Goal: Task Accomplishment & Management: Complete application form

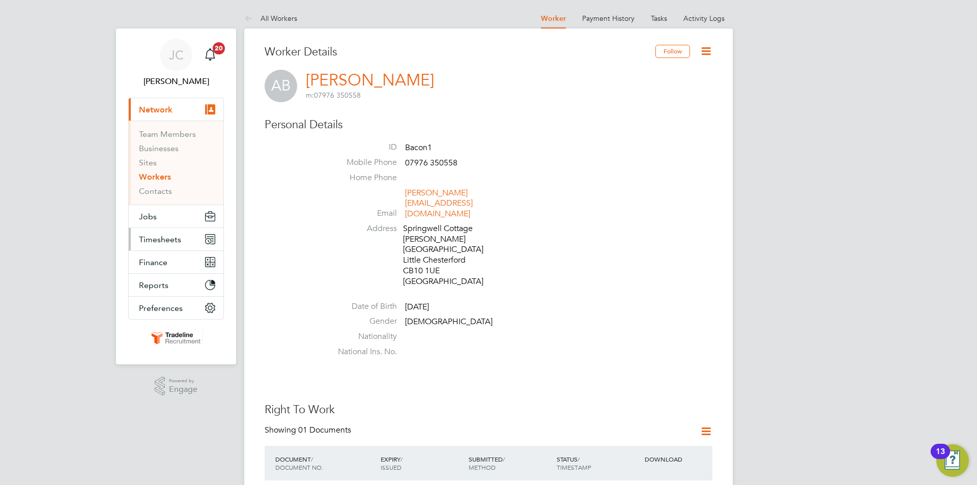
click at [186, 233] on button "Timesheets" at bounding box center [176, 239] width 95 height 22
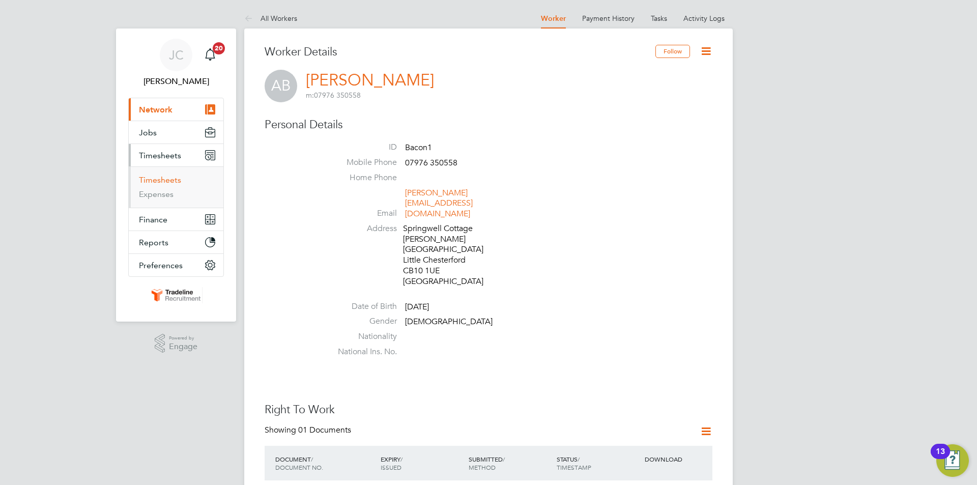
click at [163, 179] on link "Timesheets" at bounding box center [160, 180] width 42 height 10
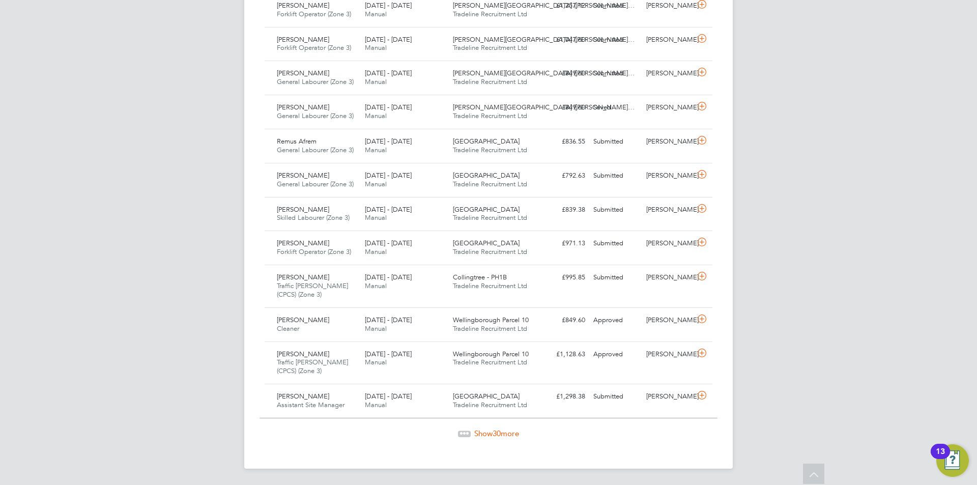
click at [476, 433] on span "Show 30 more" at bounding box center [496, 434] width 45 height 10
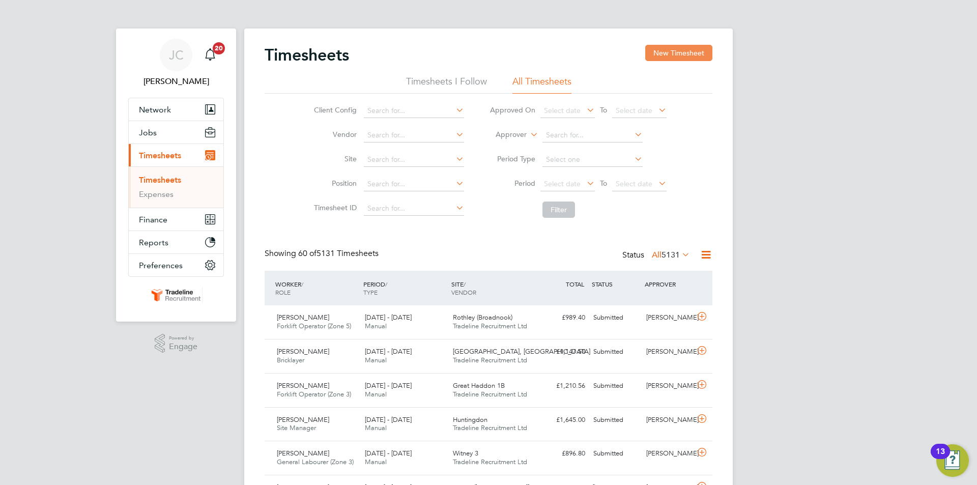
click at [696, 57] on button "New Timesheet" at bounding box center [679, 53] width 67 height 16
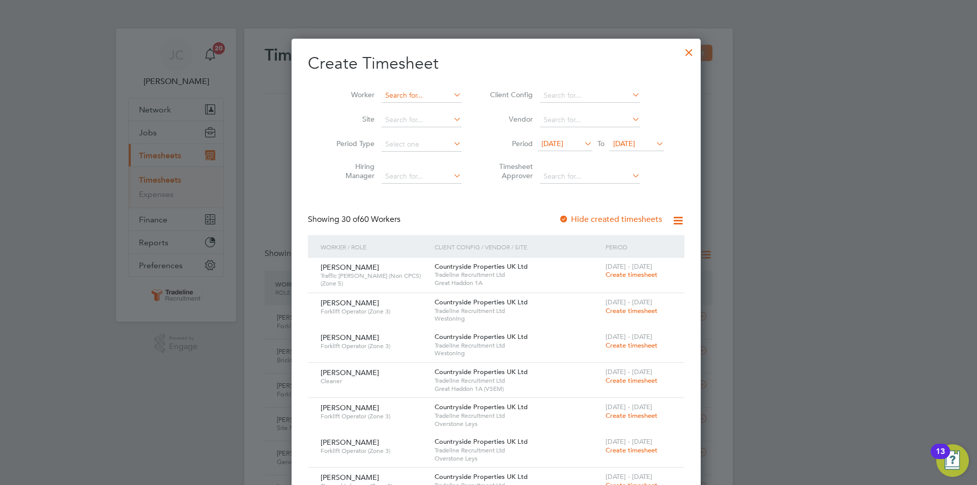
click at [408, 97] on input at bounding box center [422, 96] width 80 height 14
click at [436, 111] on b "Apple" at bounding box center [446, 109] width 20 height 9
type input "[PERSON_NAME]"
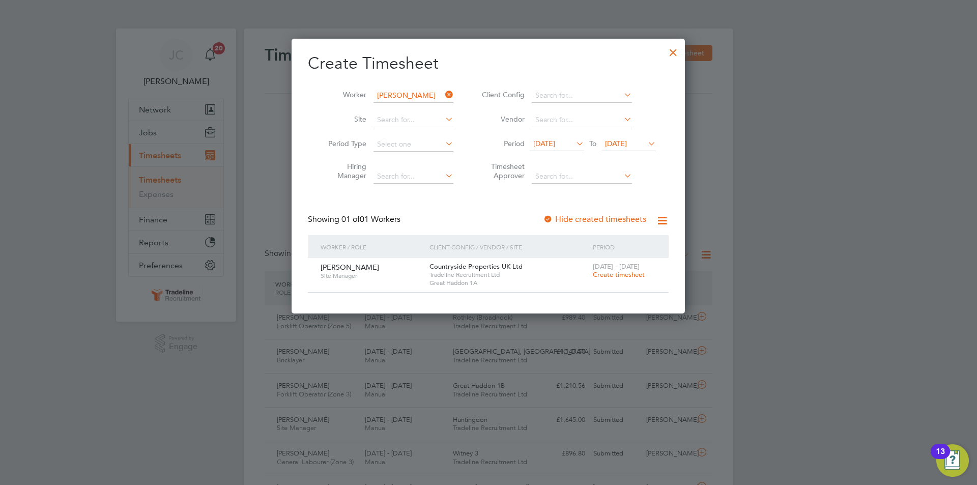
click at [613, 275] on span "Create timesheet" at bounding box center [619, 274] width 52 height 9
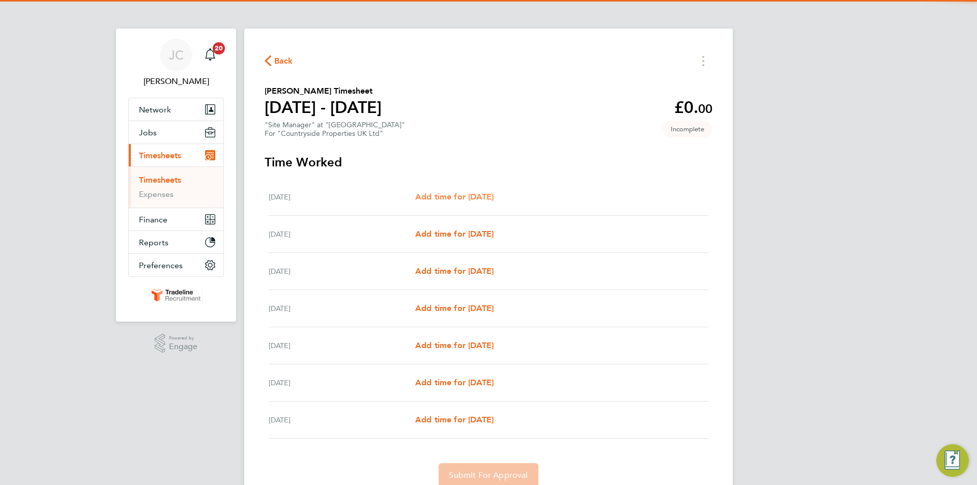
click at [494, 198] on span "Add time for [DATE]" at bounding box center [454, 197] width 78 height 10
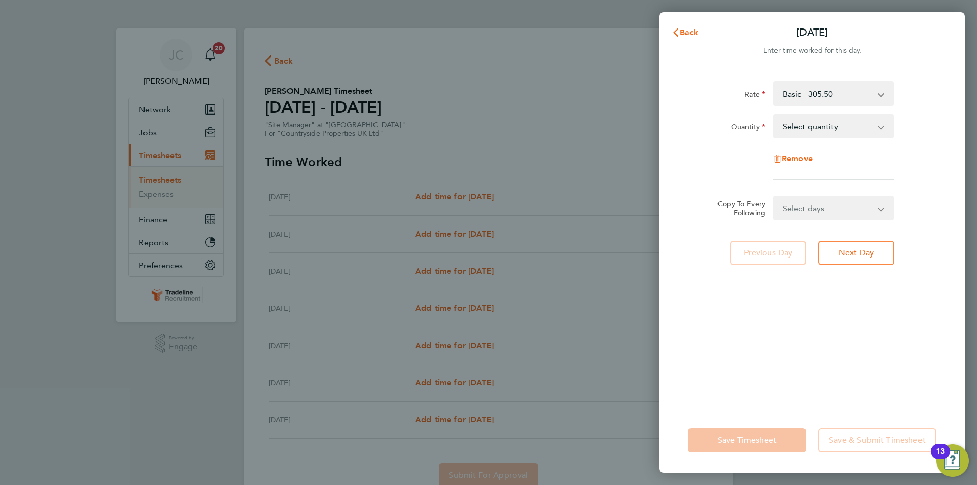
click at [831, 126] on select "Select quantity 0.5 1" at bounding box center [828, 126] width 106 height 22
select select "1"
click at [775, 115] on select "Select quantity 0.5 1" at bounding box center [828, 126] width 106 height 22
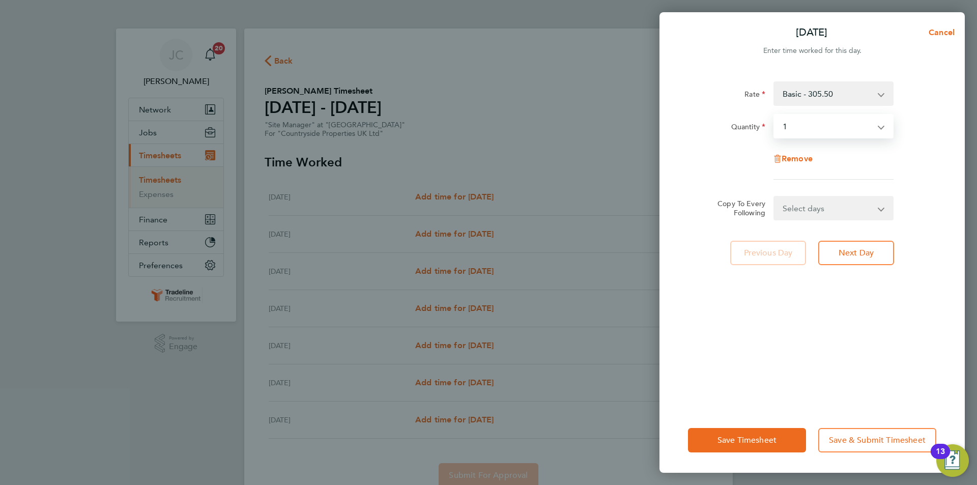
click at [820, 208] on select "Select days Day Weekday (Mon-Fri) Weekend (Sat-Sun) [DATE] [DATE] [DATE] [DATE]…" at bounding box center [828, 208] width 107 height 22
select select "WEEKDAY"
click at [775, 197] on select "Select days Day Weekday (Mon-Fri) Weekend (Sat-Sun) [DATE] [DATE] [DATE] [DATE]…" at bounding box center [828, 208] width 107 height 22
select select "[DATE]"
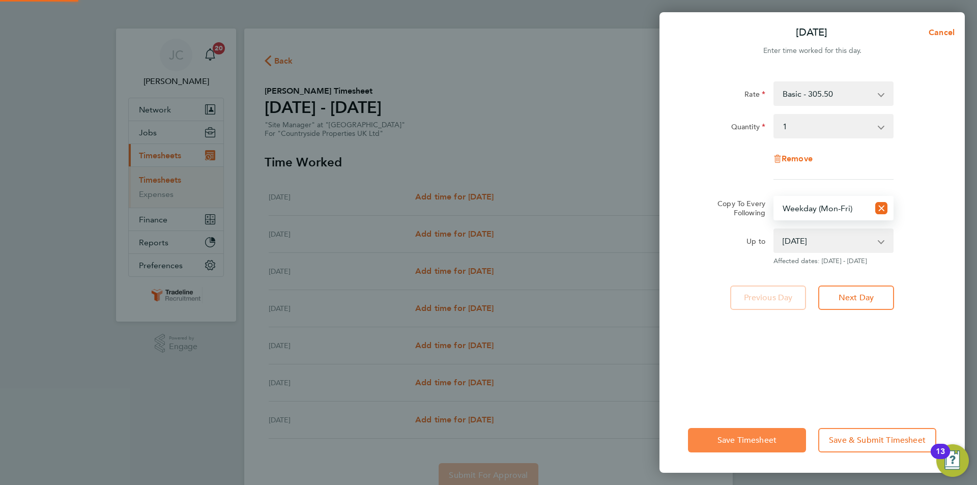
click at [747, 433] on button "Save Timesheet" at bounding box center [747, 440] width 118 height 24
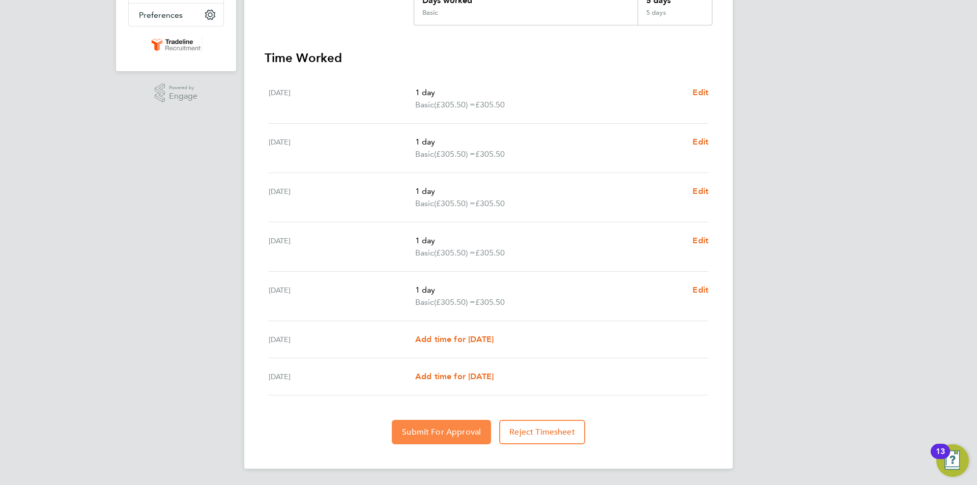
click at [445, 434] on span "Submit For Approval" at bounding box center [441, 432] width 79 height 10
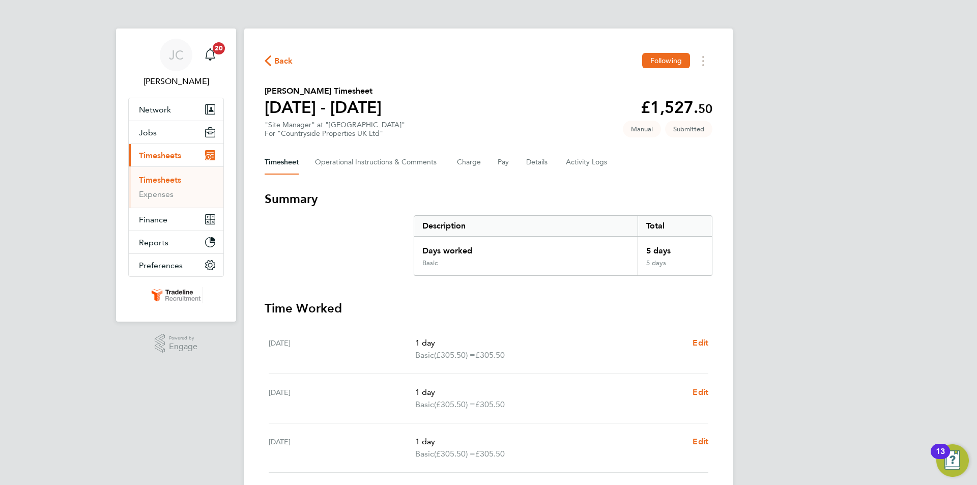
click at [171, 182] on link "Timesheets" at bounding box center [160, 180] width 42 height 10
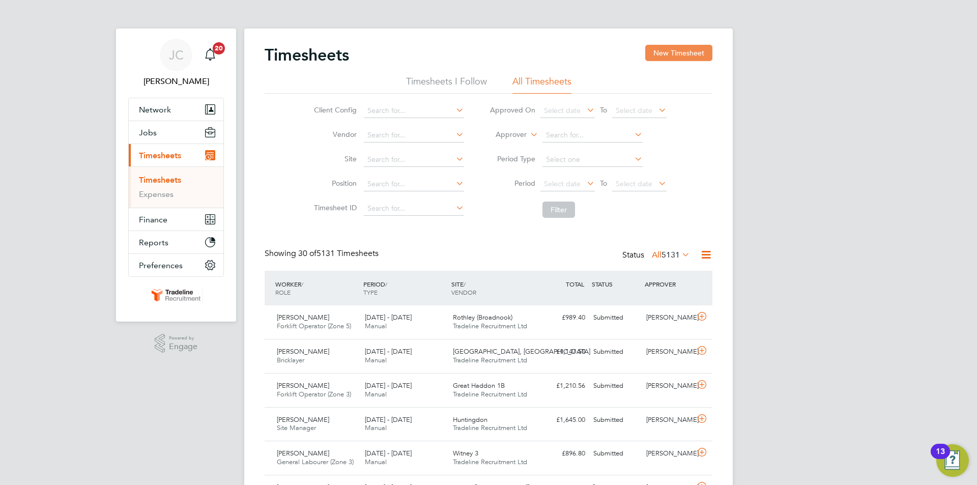
click at [670, 57] on button "New Timesheet" at bounding box center [679, 53] width 67 height 16
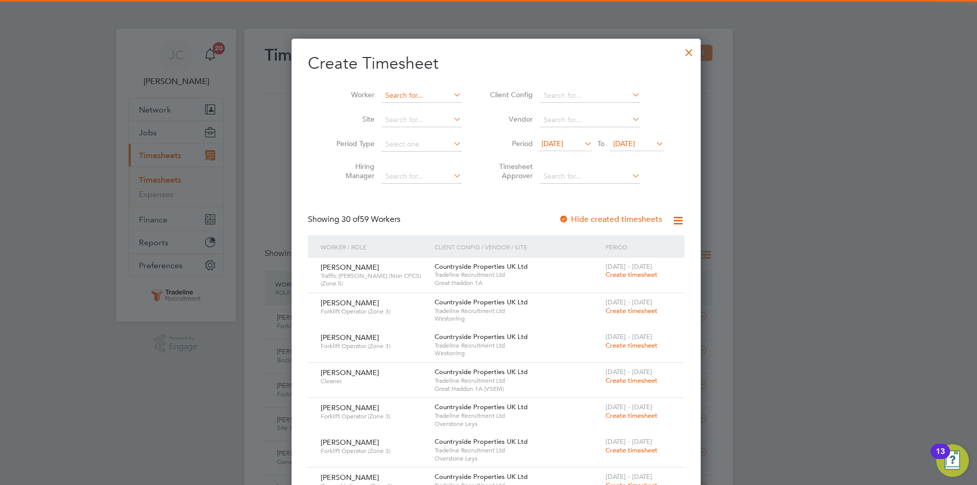
click at [387, 95] on input at bounding box center [422, 96] width 80 height 14
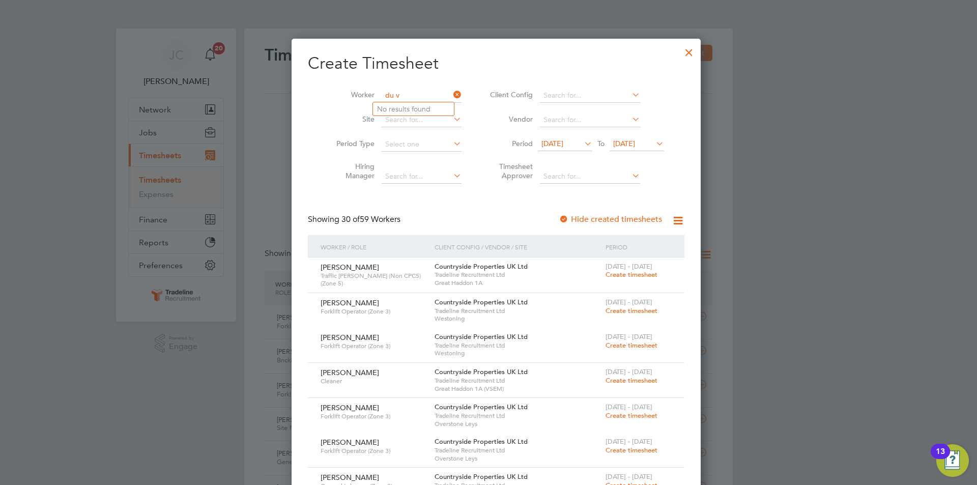
type input "du v"
click at [680, 54] on div at bounding box center [689, 50] width 18 height 18
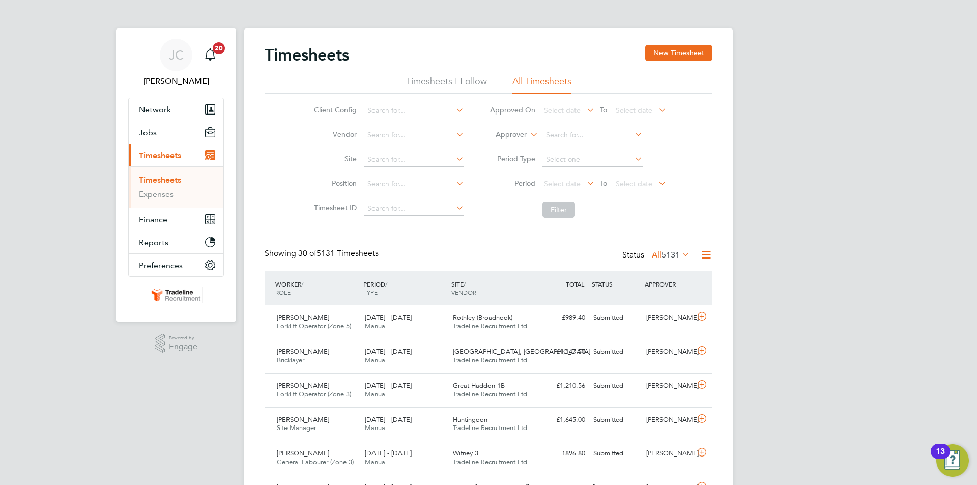
click at [170, 154] on span "Timesheets" at bounding box center [160, 156] width 42 height 10
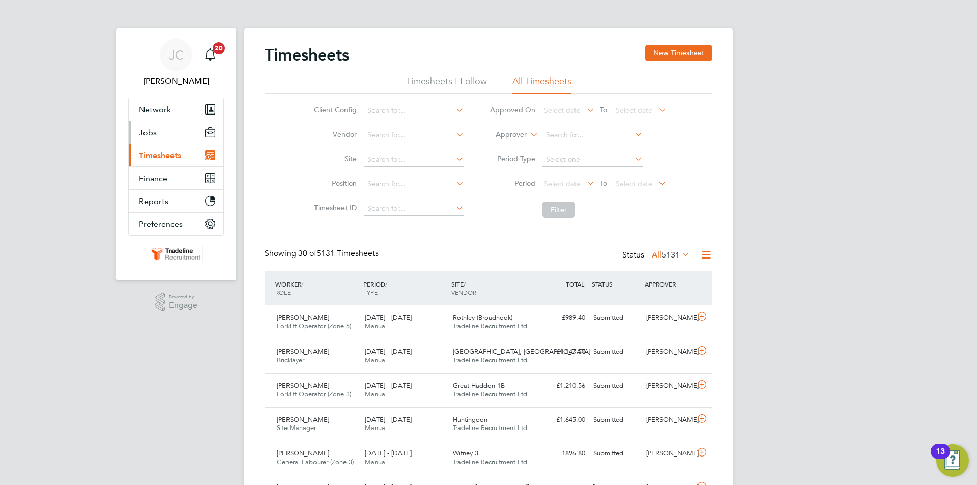
click at [169, 141] on button "Jobs" at bounding box center [176, 132] width 95 height 22
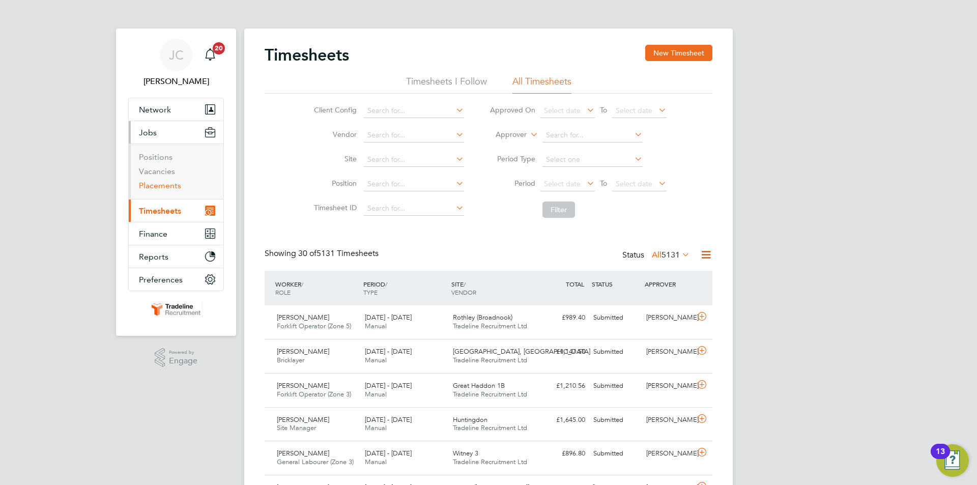
click at [163, 184] on link "Placements" at bounding box center [160, 186] width 42 height 10
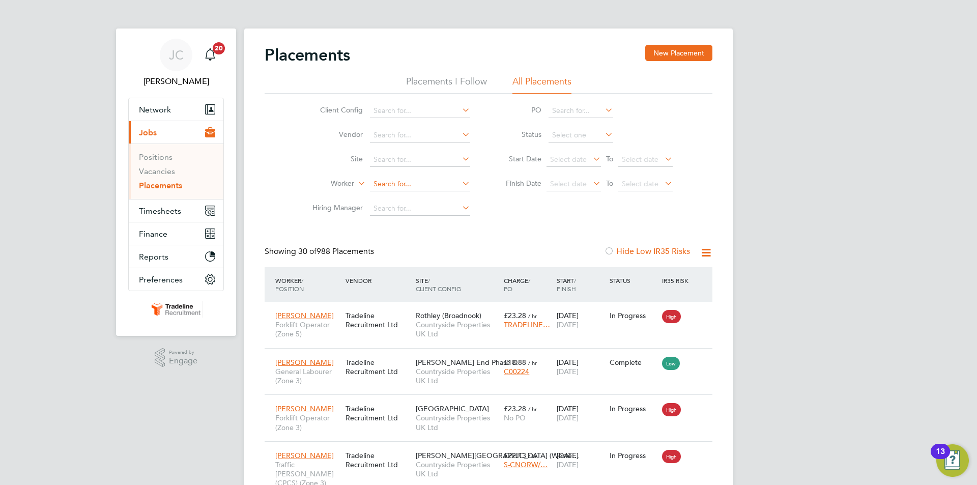
click at [393, 181] on input at bounding box center [420, 184] width 100 height 14
click at [432, 194] on b "Du" at bounding box center [437, 198] width 10 height 9
type input "[PERSON_NAME] Du [PERSON_NAME]"
